Goal: Transaction & Acquisition: Purchase product/service

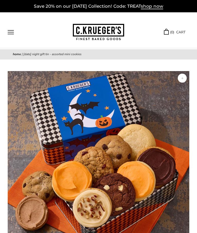
click at [156, 7] on span "shop now" at bounding box center [152, 7] width 22 height 6
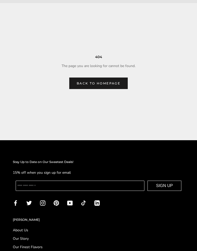
scroll to position [57, 0]
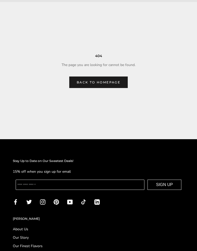
click at [92, 80] on link "Back to homepage" at bounding box center [98, 83] width 58 height 12
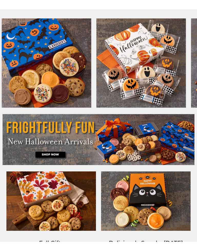
scroll to position [122, 0]
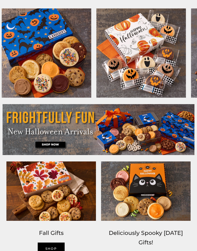
click at [141, 192] on img at bounding box center [145, 191] width 95 height 65
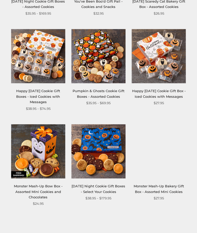
scroll to position [163, 0]
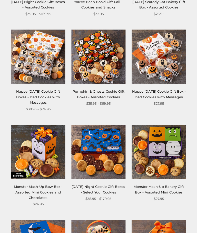
click at [36, 165] on img at bounding box center [38, 152] width 54 height 54
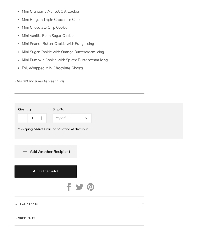
scroll to position [395, 0]
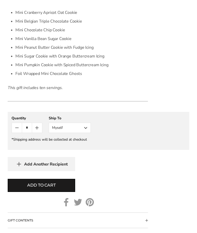
click at [87, 126] on button "Myself" at bounding box center [70, 127] width 42 height 10
click at [81, 146] on button "Other Recipient" at bounding box center [70, 146] width 42 height 9
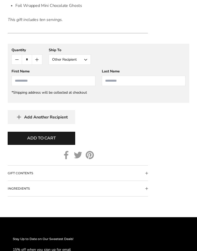
scroll to position [463, 0]
